Goal: Task Accomplishment & Management: Use online tool/utility

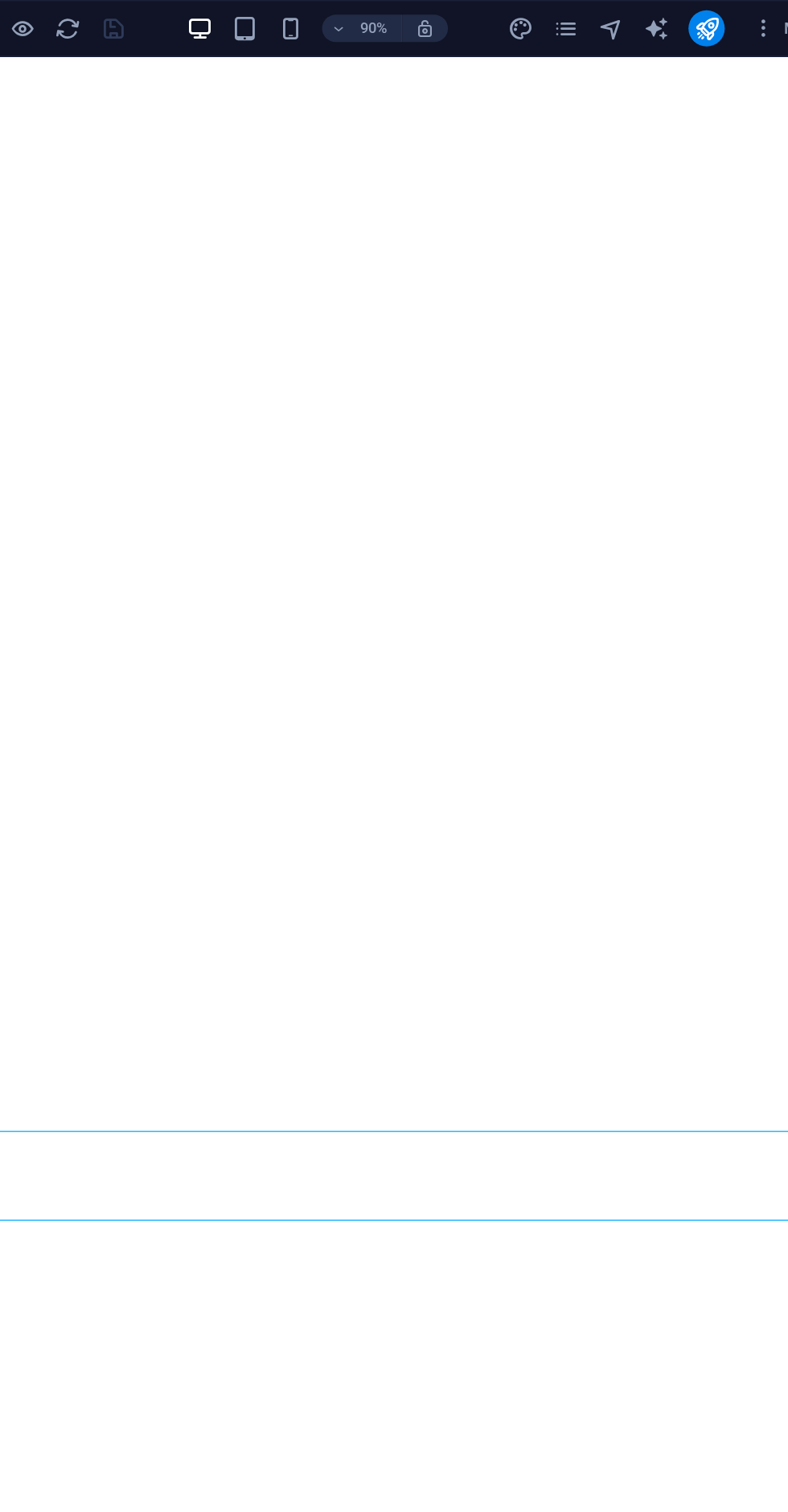
click at [692, 16] on icon "publish" at bounding box center [691, 21] width 18 height 18
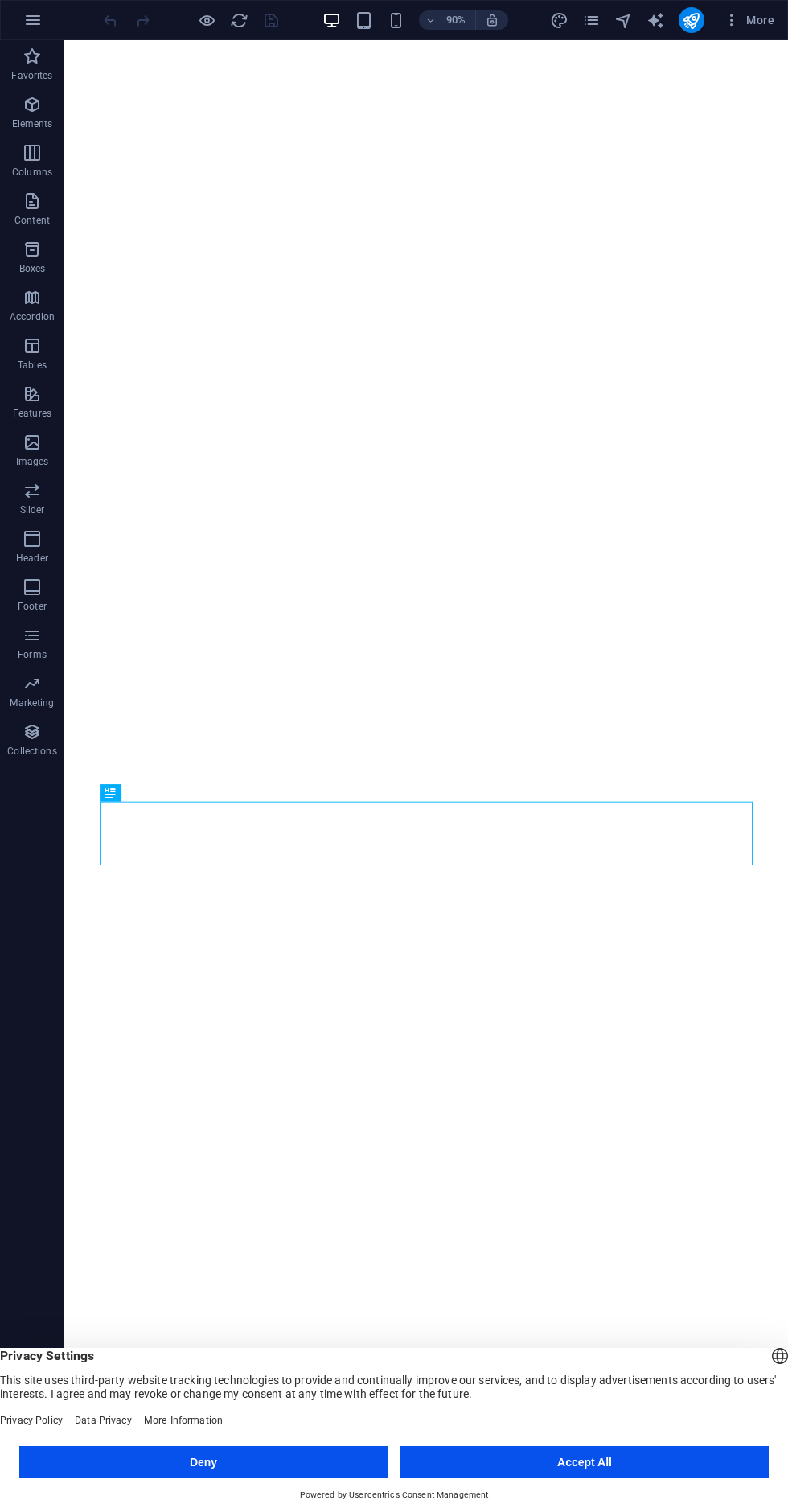
click at [699, 28] on icon "publish" at bounding box center [691, 21] width 18 height 18
